Goal: Task Accomplishment & Management: Use online tool/utility

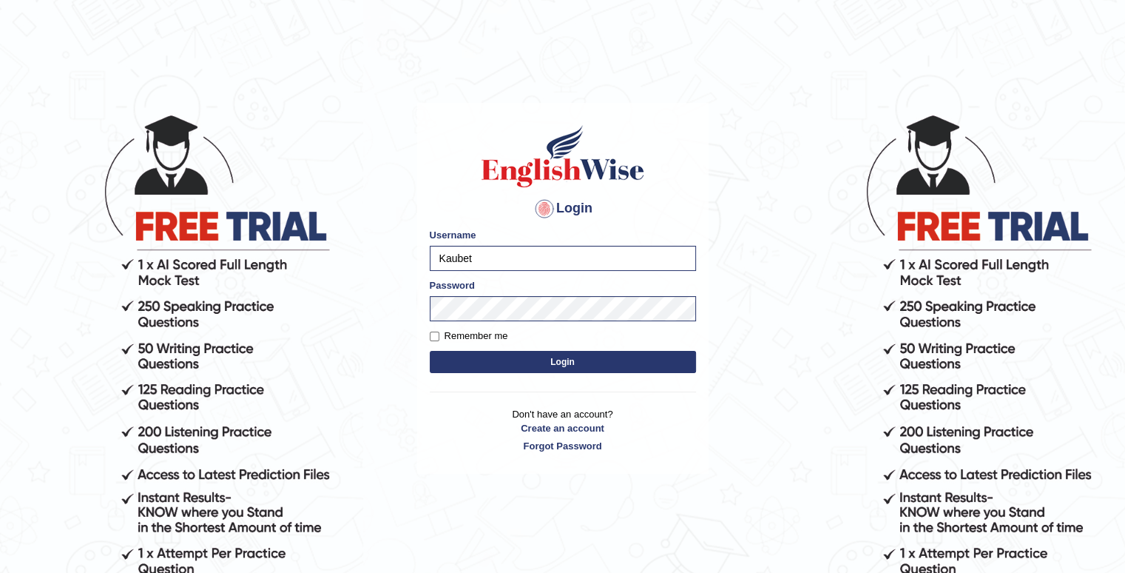
click at [598, 357] on button "Login" at bounding box center [563, 362] width 266 height 22
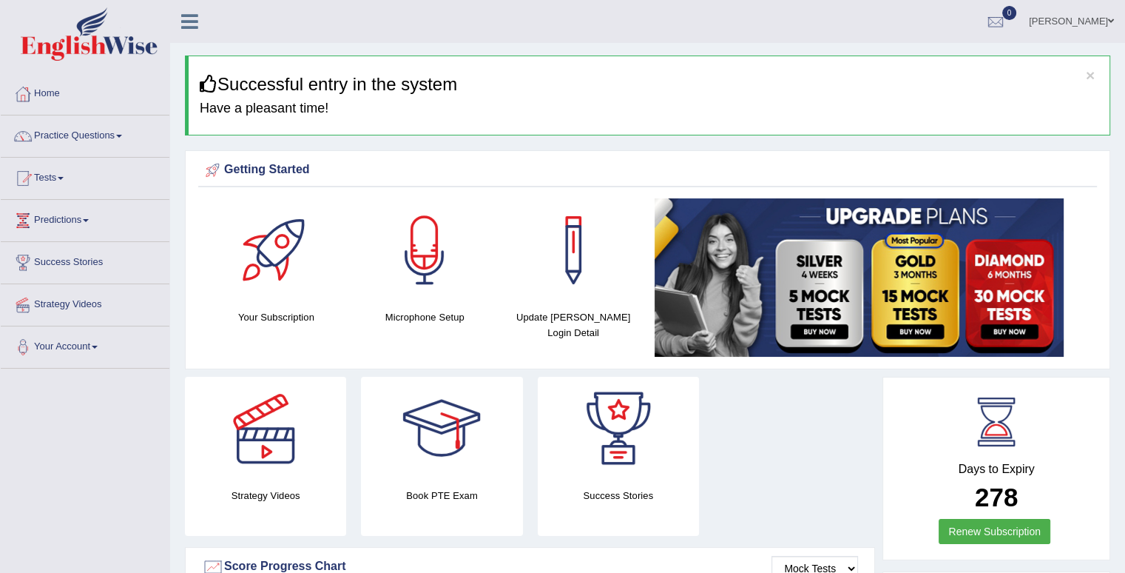
click at [61, 181] on link "Tests" at bounding box center [85, 176] width 169 height 37
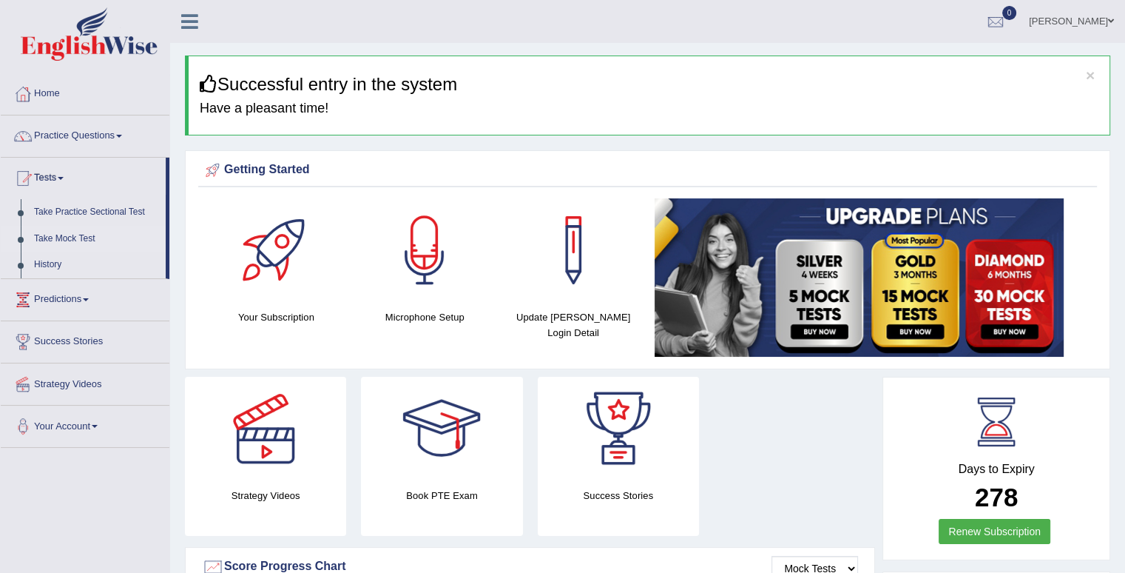
click at [55, 242] on link "Take Mock Test" at bounding box center [96, 239] width 138 height 27
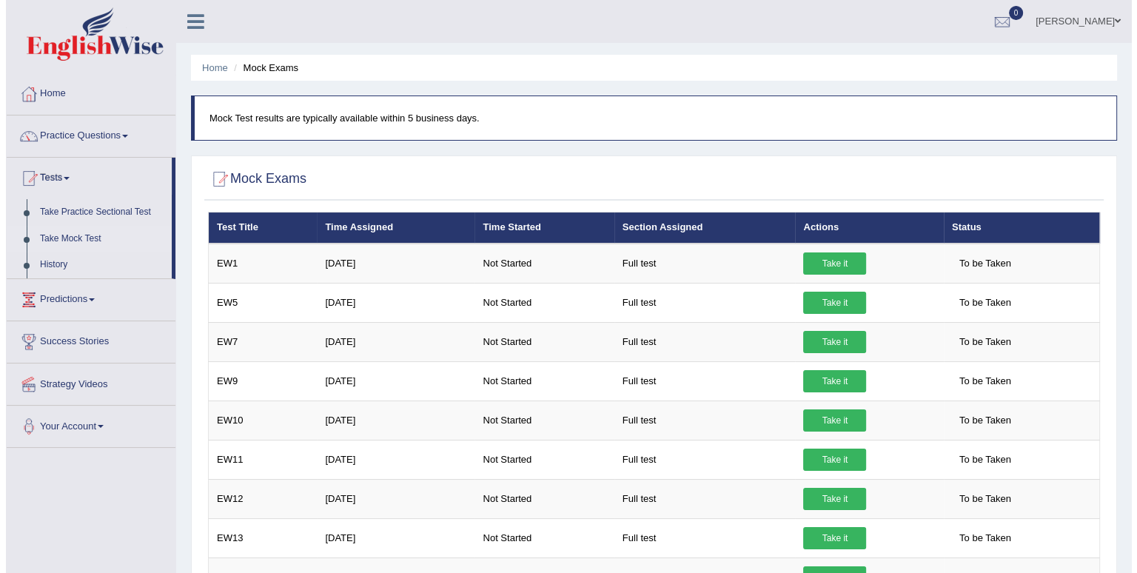
scroll to position [293, 0]
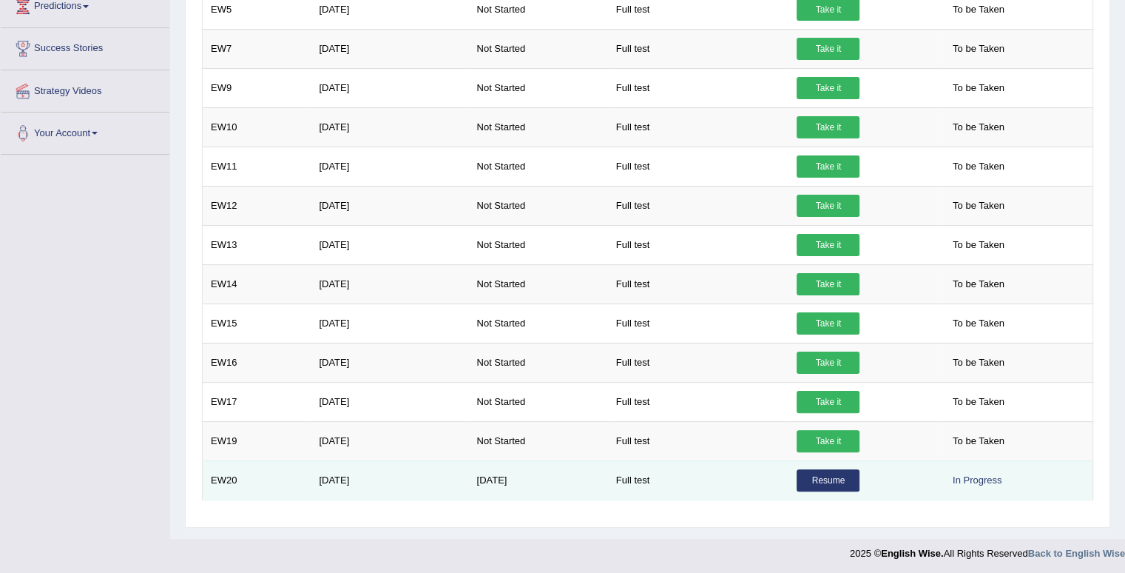
click at [846, 477] on link "Resume" at bounding box center [828, 480] width 63 height 22
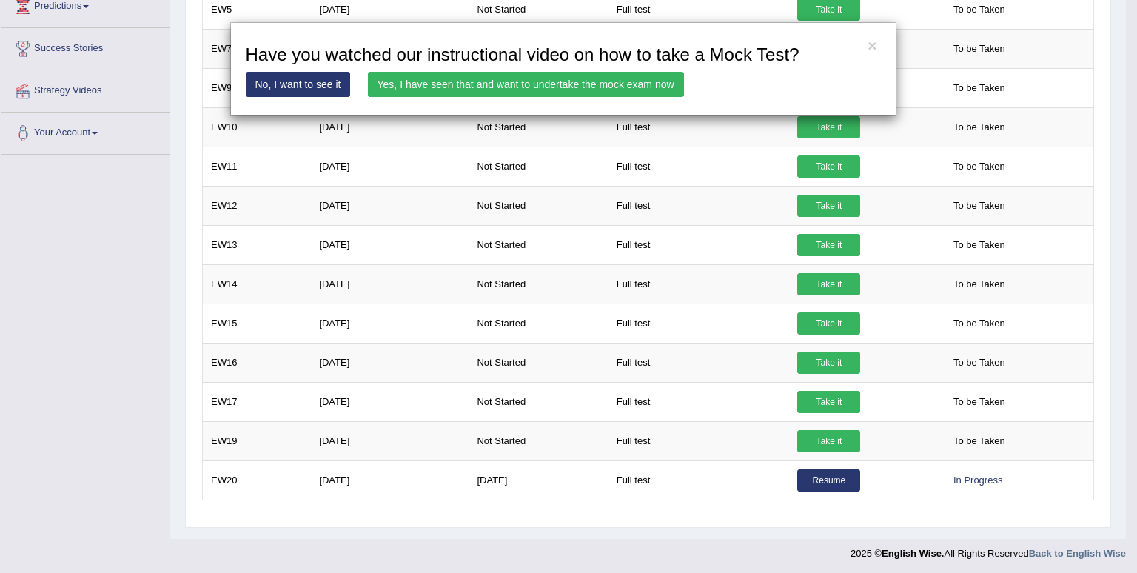
click at [479, 81] on link "Yes, I have seen that and want to undertake the mock exam now" at bounding box center [526, 84] width 316 height 25
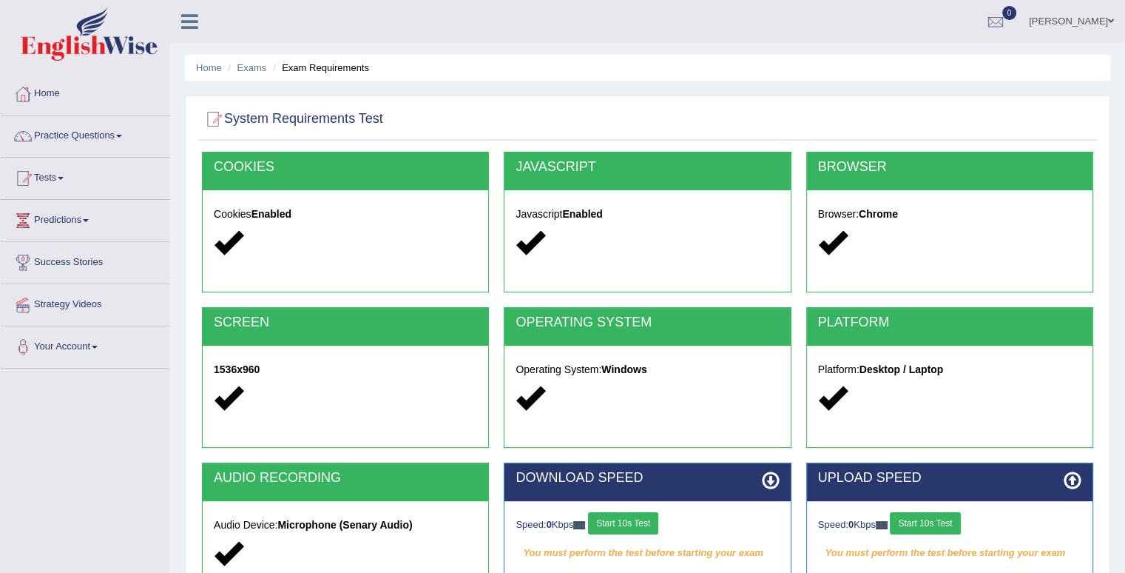
click at [653, 510] on div "Speed: 0 Kbps Start 10s Test You must perform the test before starting your exa…" at bounding box center [648, 538] width 286 height 74
click at [645, 516] on button "Start 10s Test" at bounding box center [623, 523] width 70 height 22
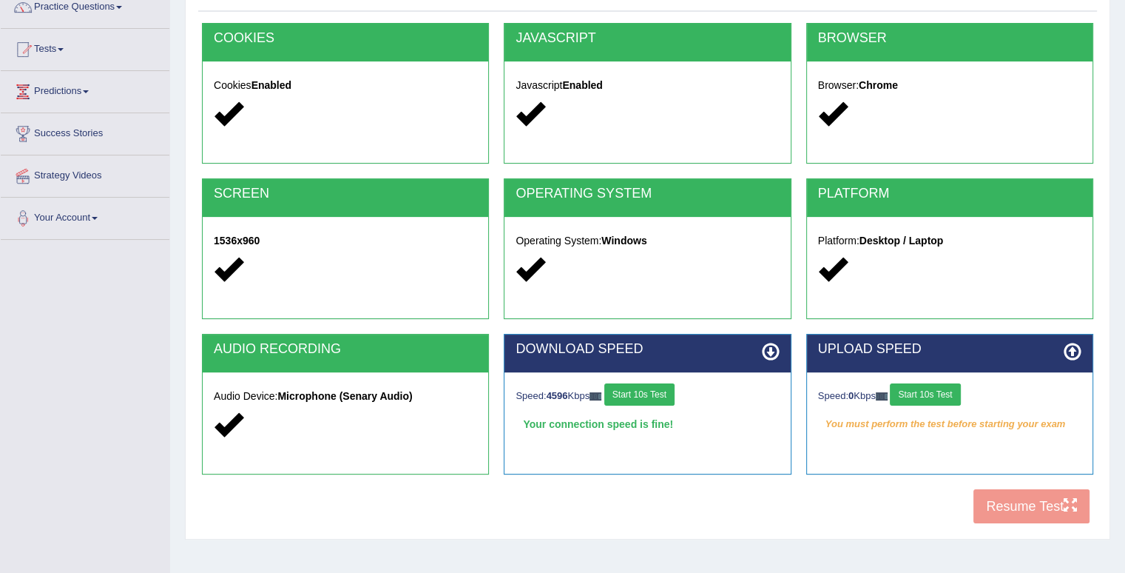
scroll to position [148, 0]
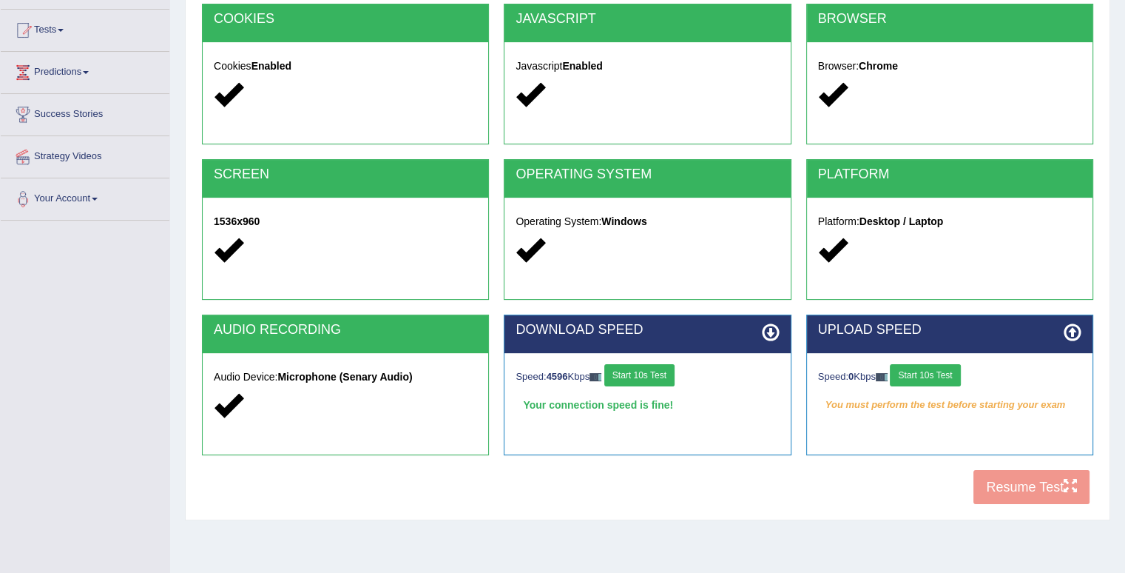
click at [925, 371] on button "Start 10s Test" at bounding box center [925, 375] width 70 height 22
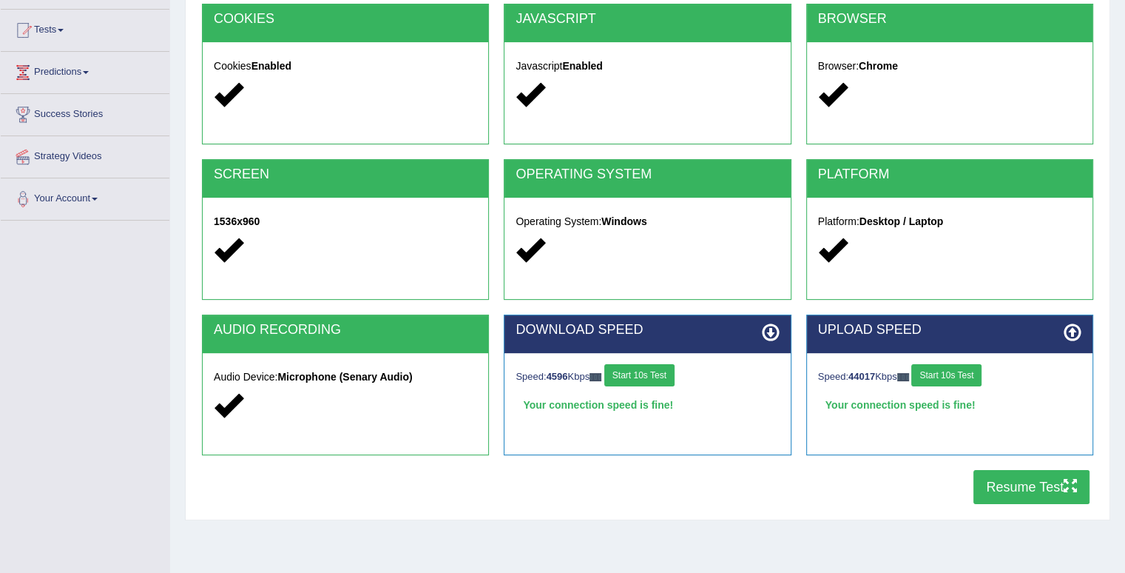
click at [997, 488] on button "Resume Test" at bounding box center [1032, 487] width 116 height 34
